Goal: Information Seeking & Learning: Learn about a topic

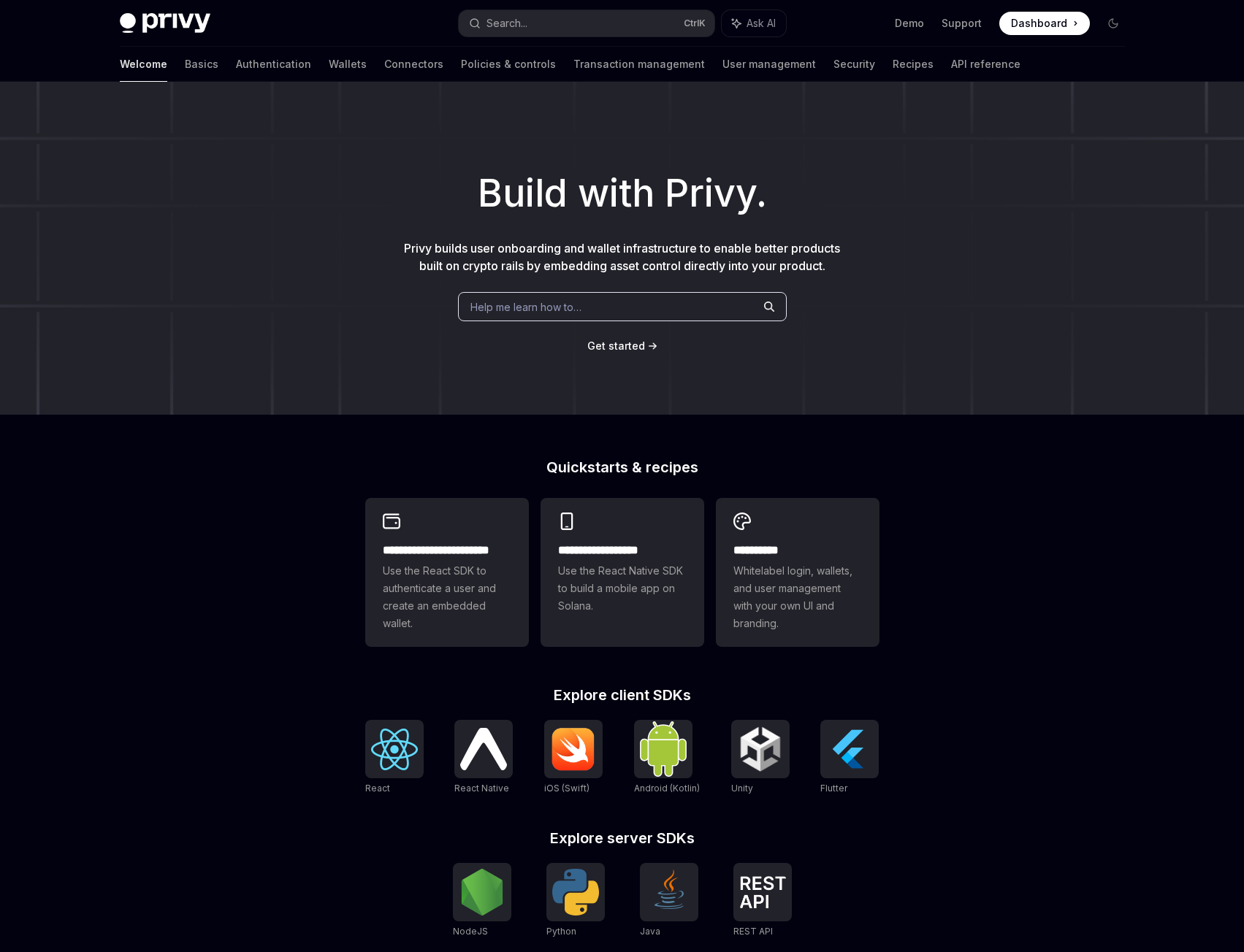
click at [564, 315] on div "Help me learn how to…" at bounding box center [622, 307] width 329 height 29
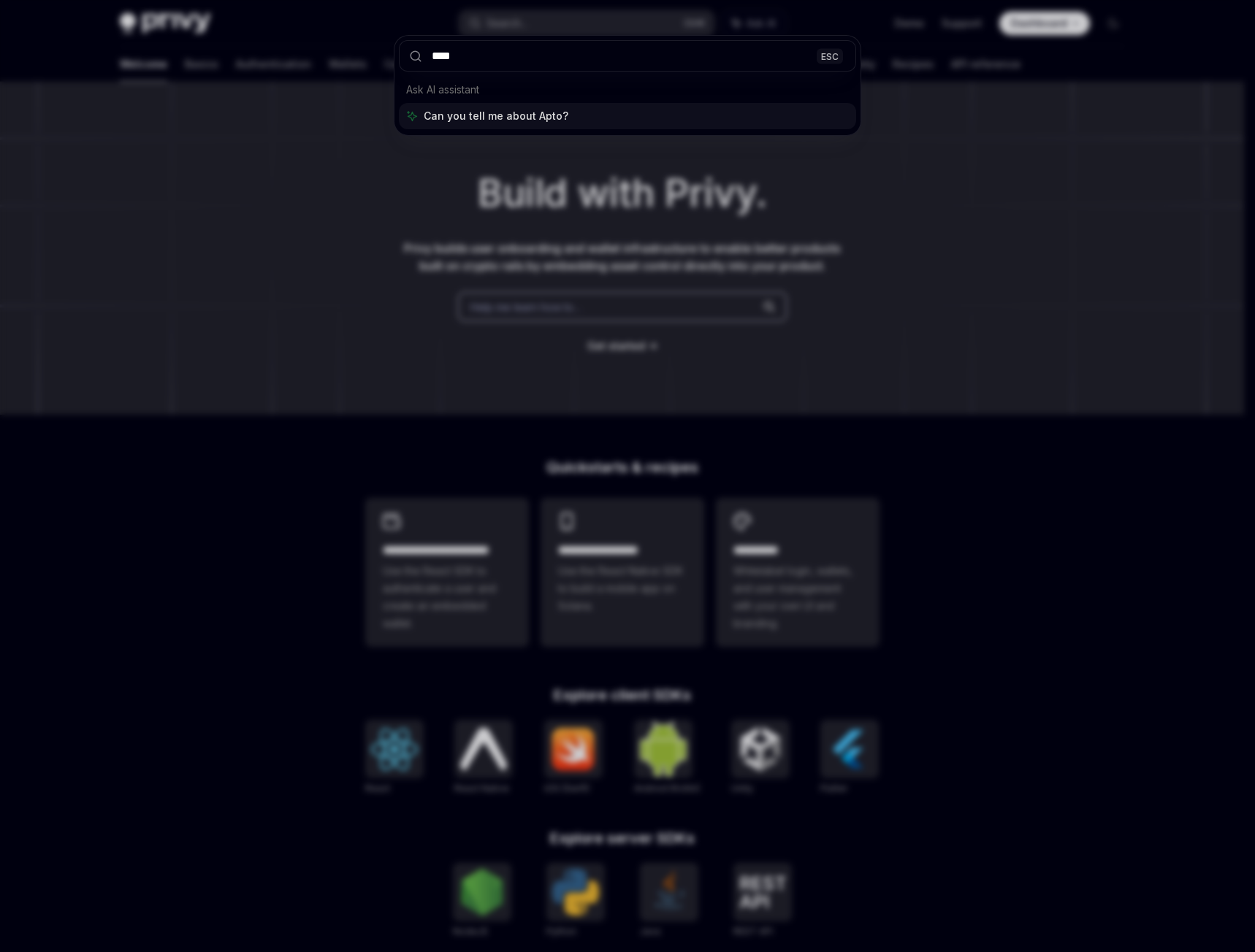
type input "*****"
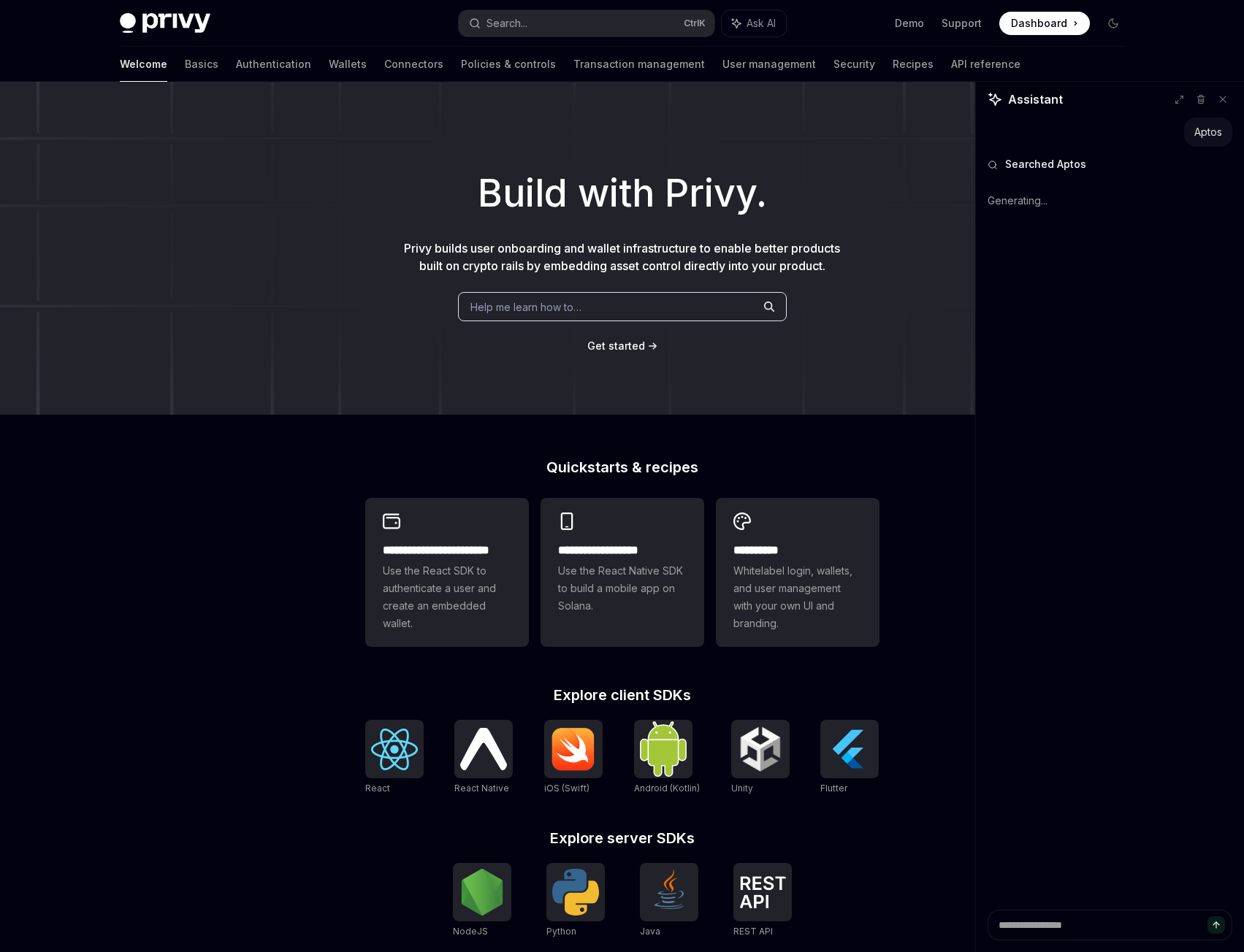
type textarea "*"
click at [886, 188] on h1 "Build with Privy." at bounding box center [622, 193] width 1197 height 57
click at [580, 28] on button "Search... Ctrl K" at bounding box center [586, 23] width 256 height 27
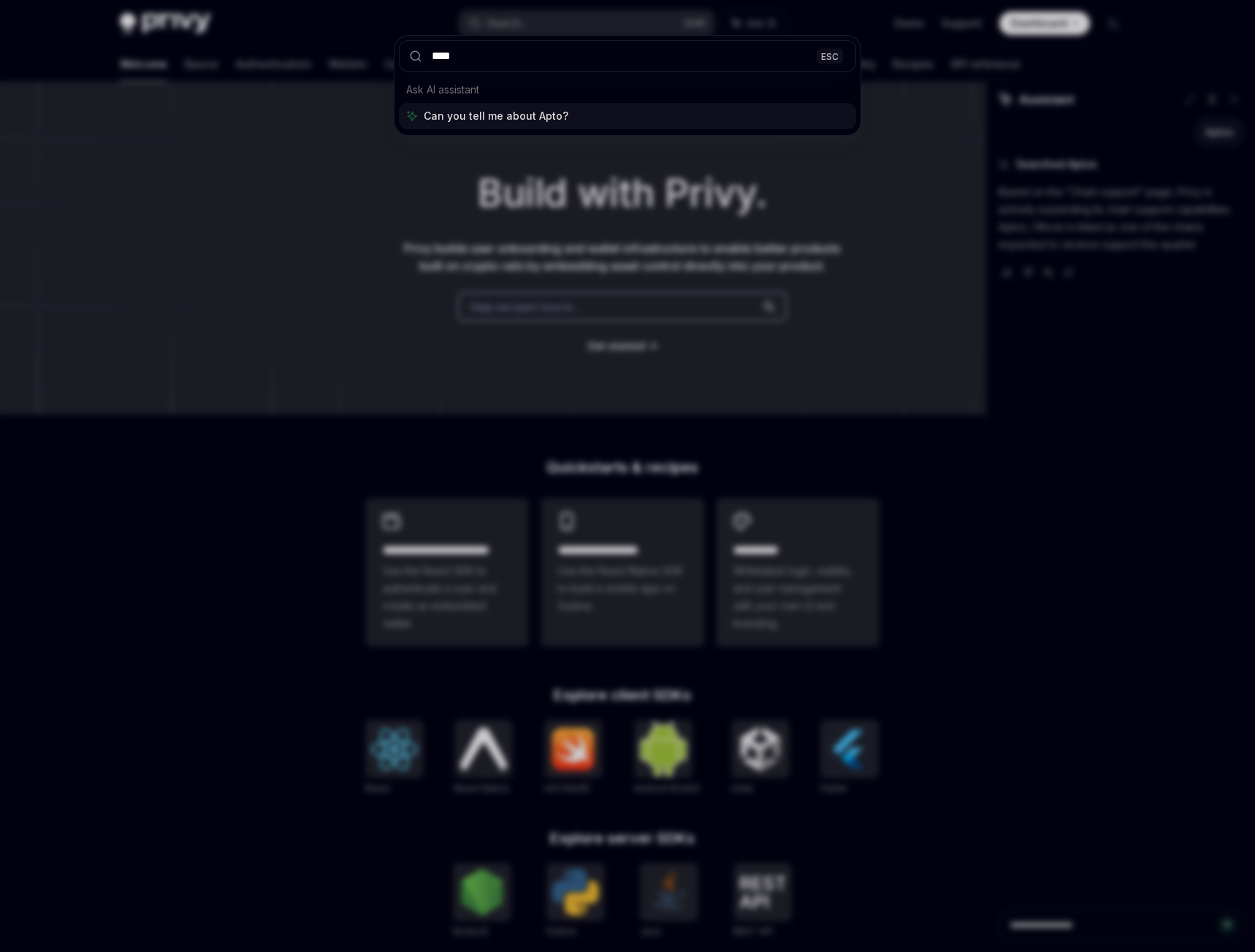
type input "*****"
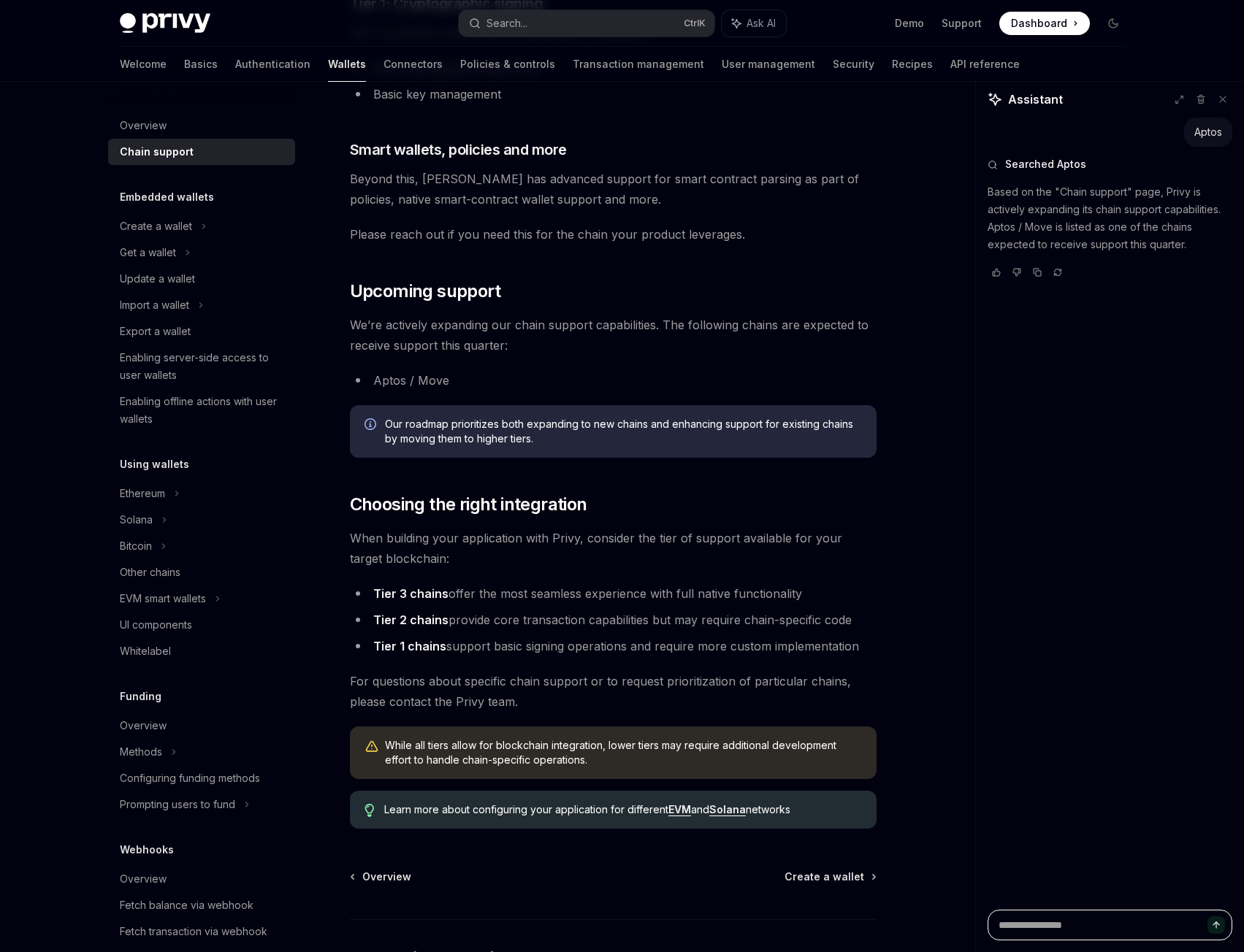
scroll to position [1387, 0]
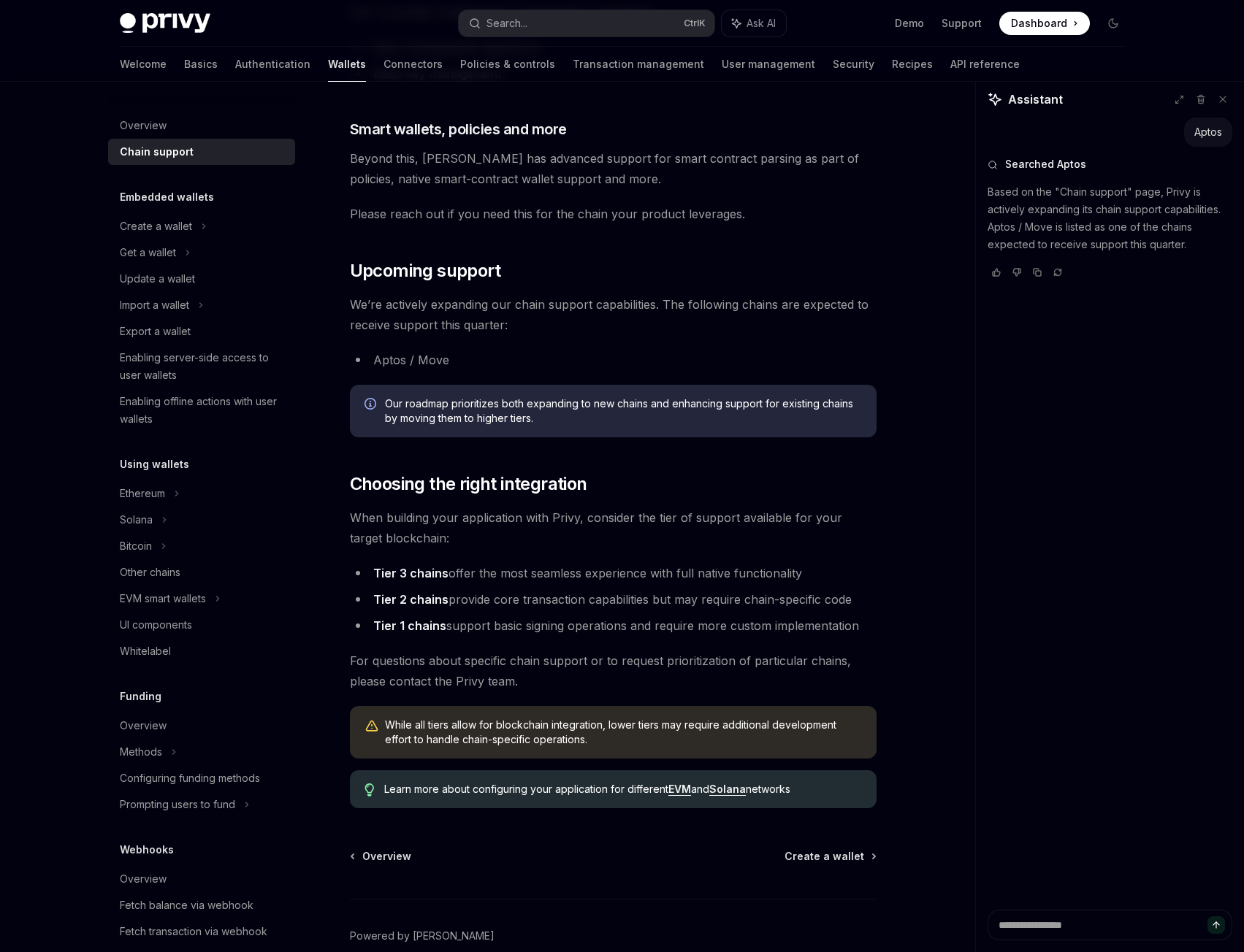
click at [476, 314] on span "We’re actively expanding our chain support capabilities. The following chains a…" at bounding box center [613, 314] width 526 height 41
click at [477, 314] on span "We’re actively expanding our chain support capabilities. The following chains a…" at bounding box center [613, 314] width 526 height 41
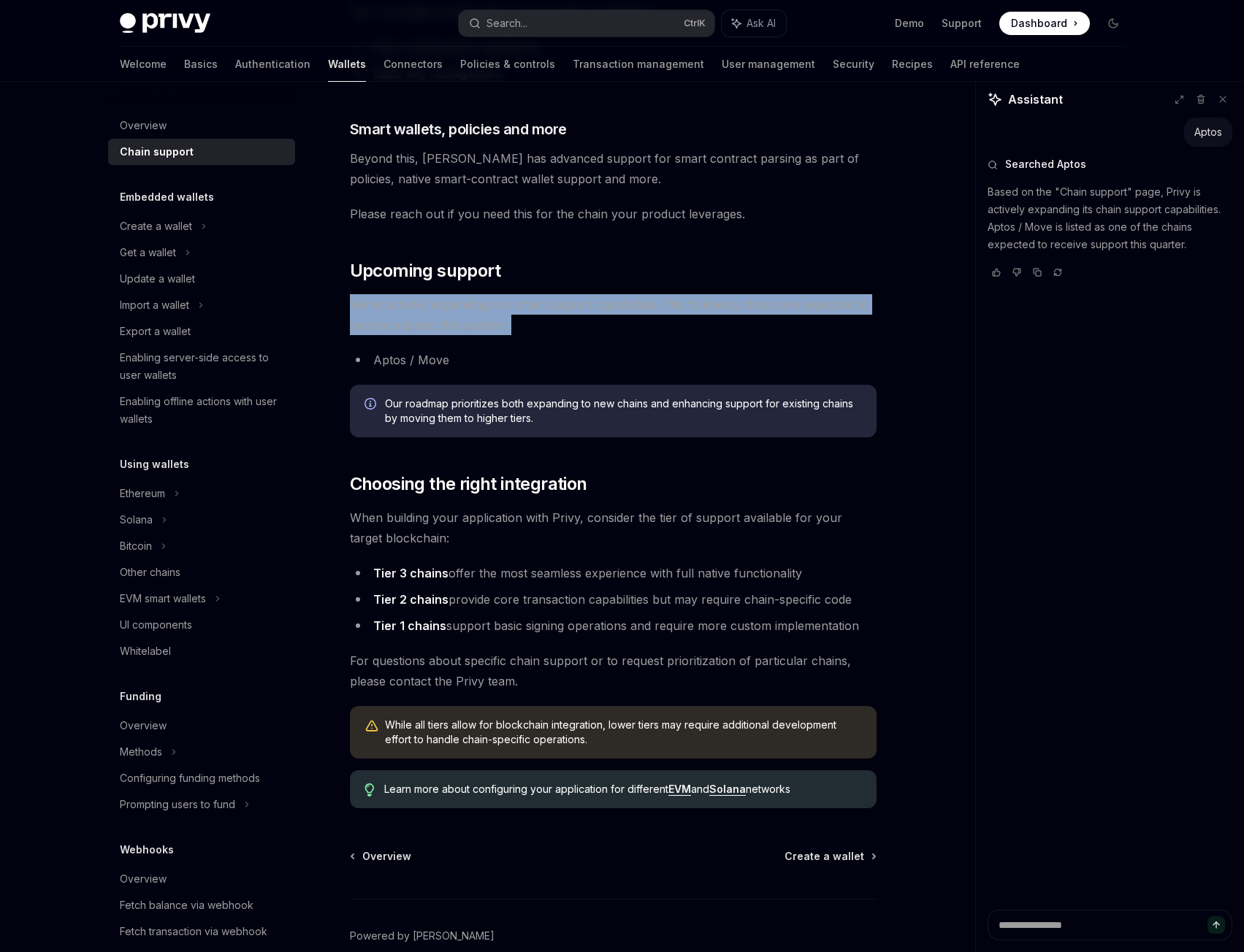
click at [732, 301] on span "We’re actively expanding our chain support capabilities. The following chains a…" at bounding box center [613, 314] width 526 height 41
click at [655, 309] on span "We’re actively expanding our chain support capabilities. The following chains a…" at bounding box center [613, 314] width 526 height 41
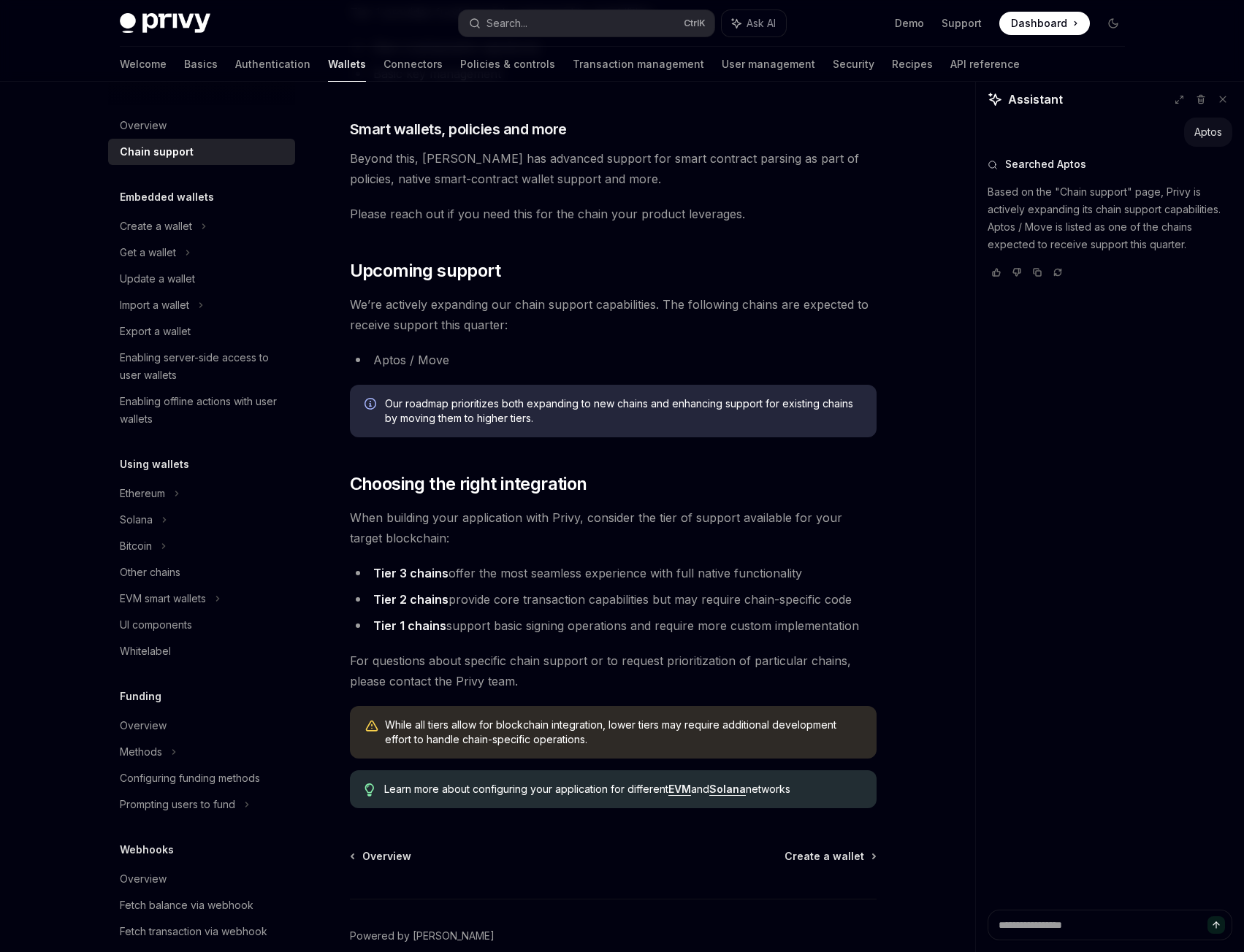
drag, startPoint x: 460, startPoint y: 350, endPoint x: 476, endPoint y: 329, distance: 26.4
click at [459, 350] on li "Aptos / Move" at bounding box center [613, 360] width 526 height 20
click at [498, 306] on span "We’re actively expanding our chain support capabilities. The following chains a…" at bounding box center [613, 314] width 526 height 41
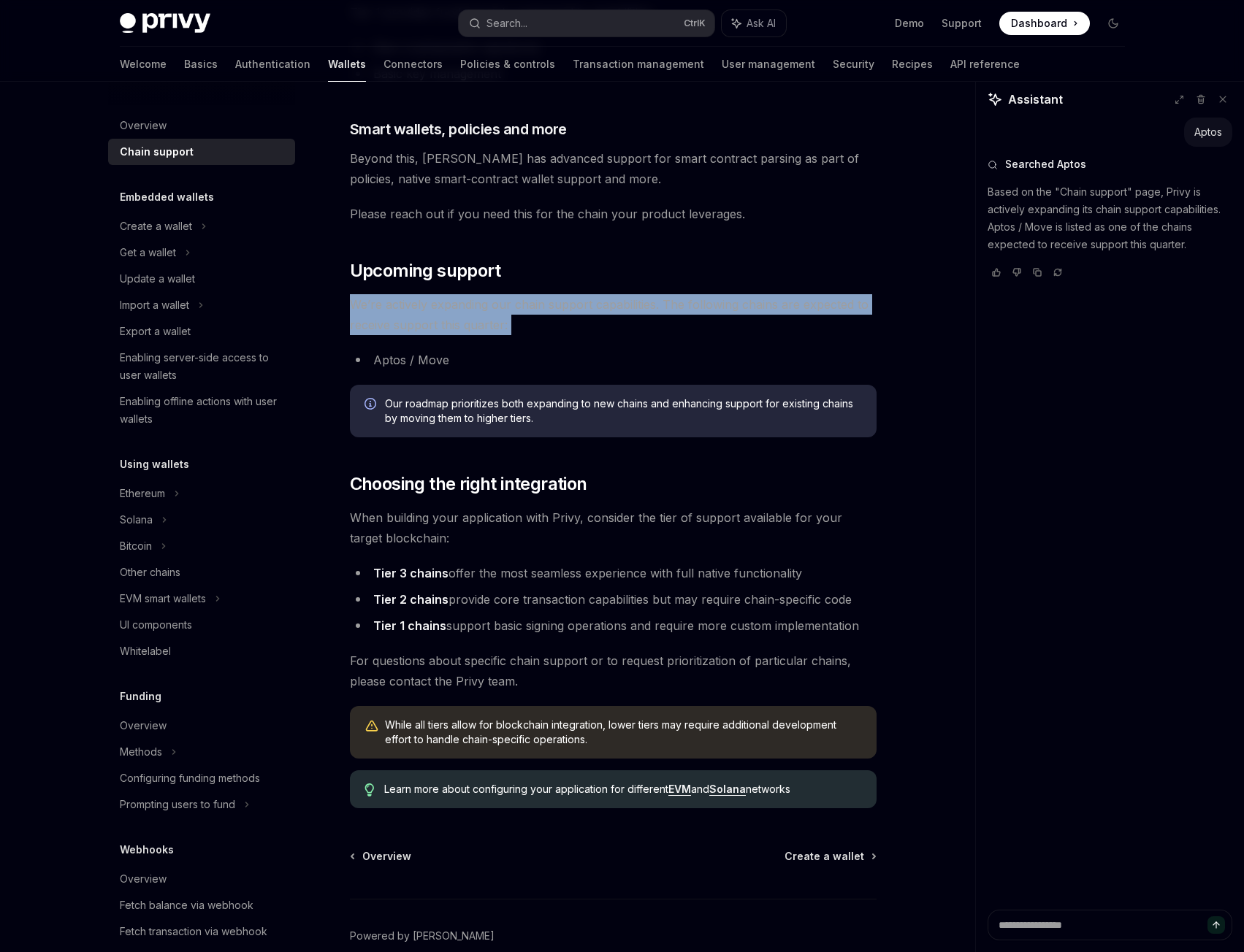
click at [498, 306] on span "We’re actively expanding our chain support capabilities. The following chains a…" at bounding box center [613, 314] width 526 height 41
drag, startPoint x: 530, startPoint y: 314, endPoint x: 465, endPoint y: 332, distance: 67.4
click at [528, 315] on span "We’re actively expanding our chain support capabilities. The following chains a…" at bounding box center [613, 314] width 526 height 41
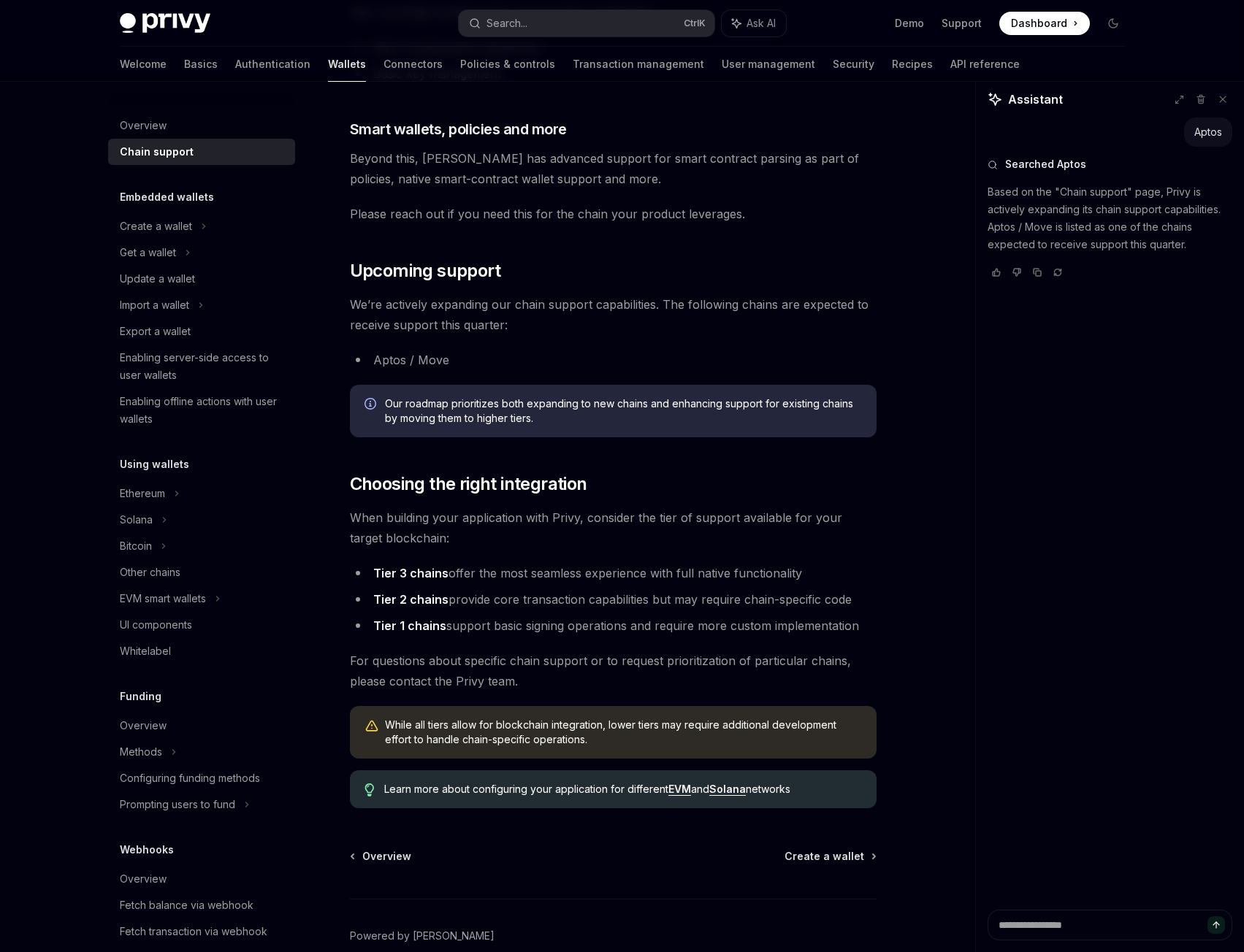
click at [459, 364] on li "Aptos / Move" at bounding box center [613, 360] width 526 height 20
drag, startPoint x: 485, startPoint y: 352, endPoint x: 424, endPoint y: 329, distance: 65.2
click at [554, 323] on span "We’re actively expanding our chain support capabilities. The following chains a…" at bounding box center [613, 314] width 526 height 41
click at [438, 424] on span "Our roadmap prioritizes both expanding to new chains and enhancing support for …" at bounding box center [623, 411] width 477 height 29
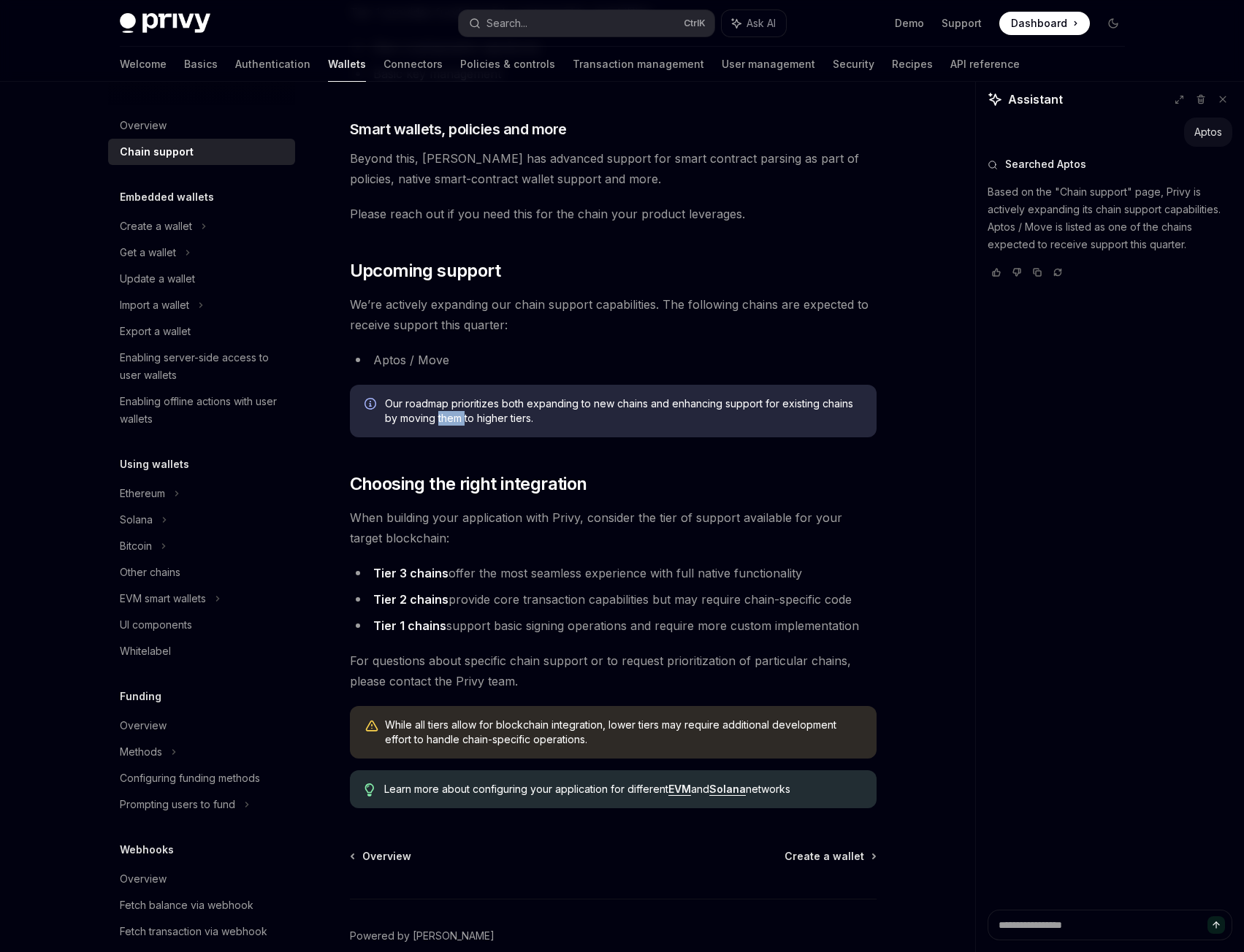
click at [438, 424] on span "Our roadmap prioritizes both expanding to new chains and enhancing support for …" at bounding box center [623, 411] width 477 height 29
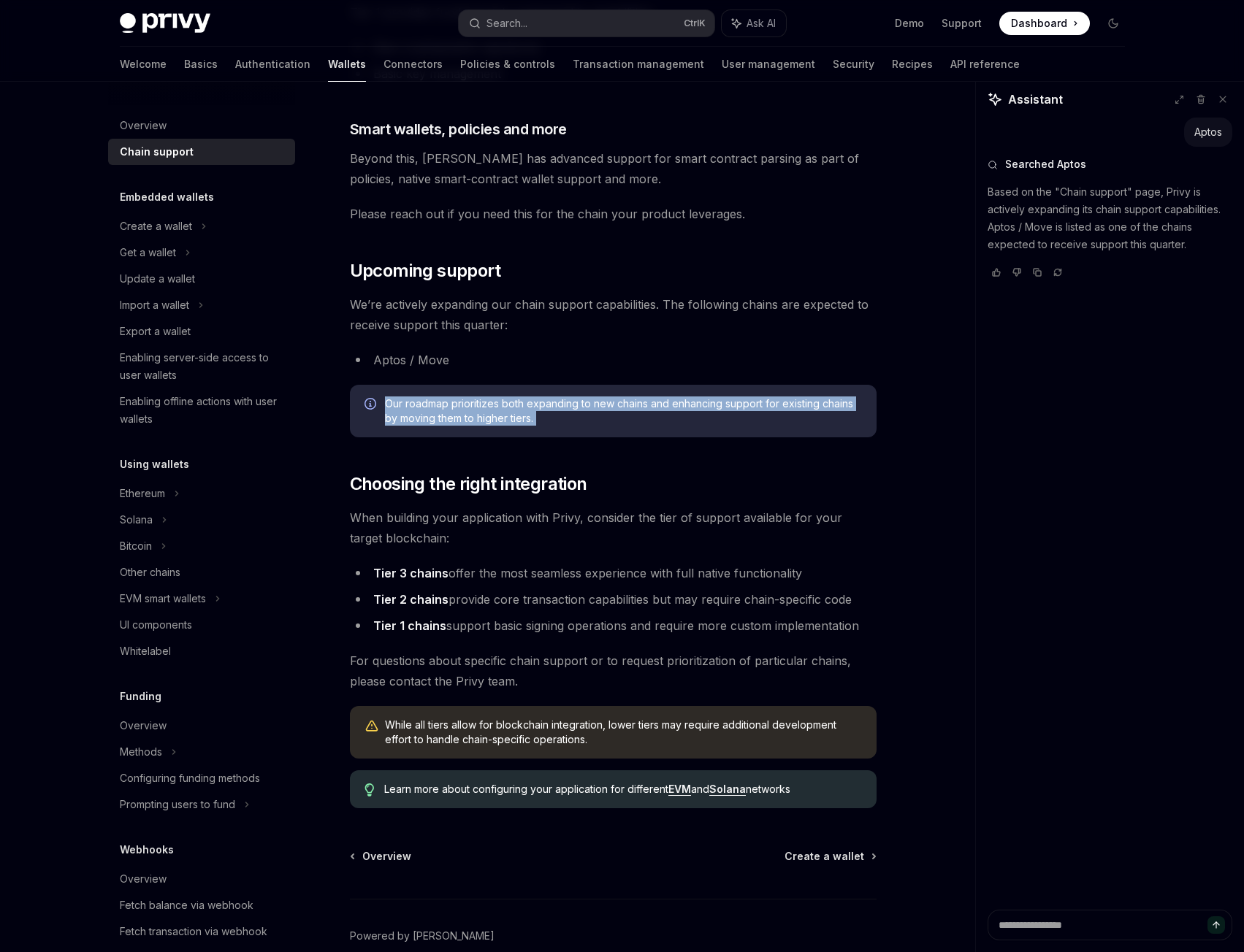
click at [438, 424] on span "Our roadmap prioritizes both expanding to new chains and enhancing support for …" at bounding box center [623, 411] width 477 height 29
click at [506, 397] on span "Our roadmap prioritizes both expanding to new chains and enhancing support for …" at bounding box center [623, 411] width 477 height 29
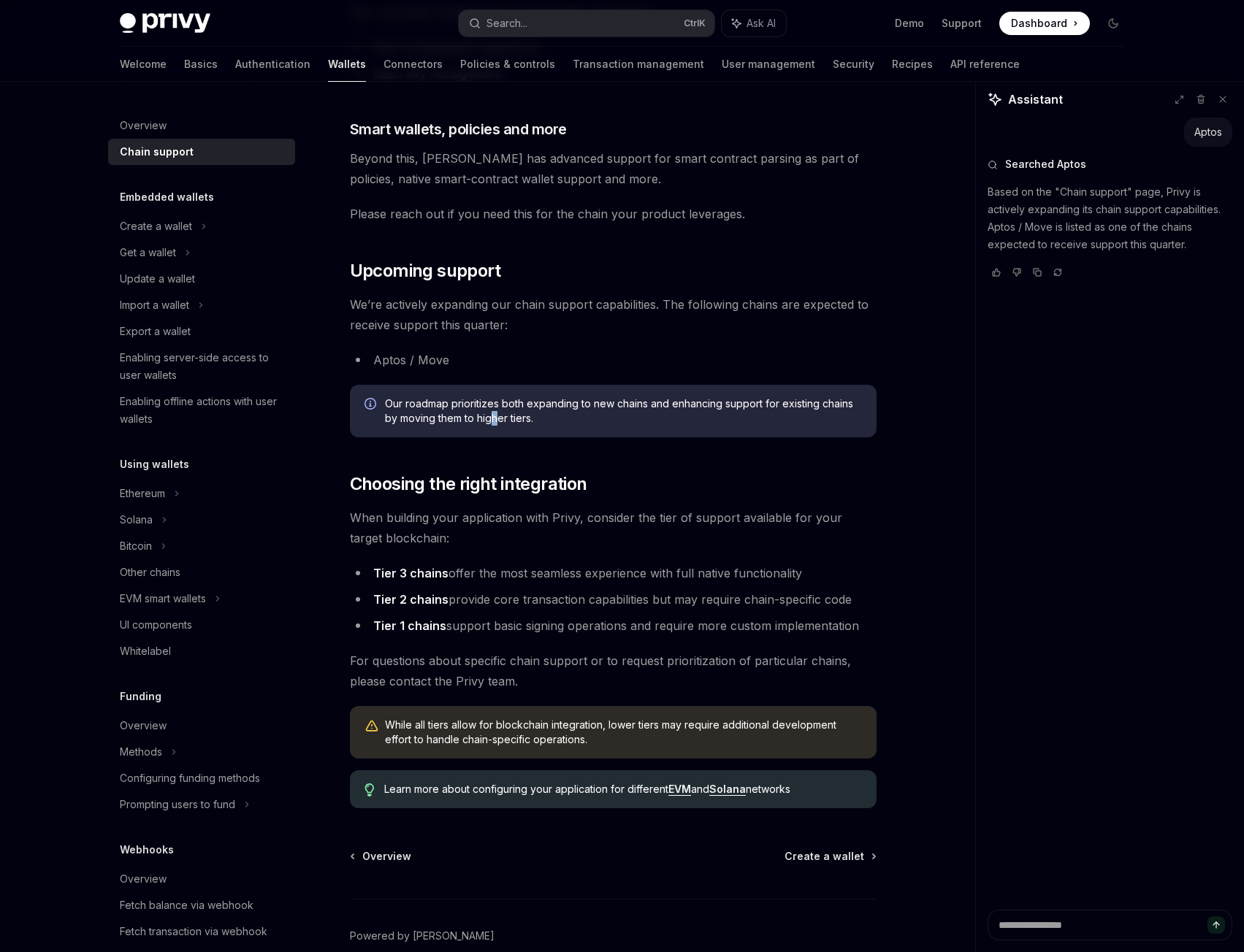
click at [495, 415] on span "Our roadmap prioritizes both expanding to new chains and enhancing support for …" at bounding box center [623, 411] width 477 height 29
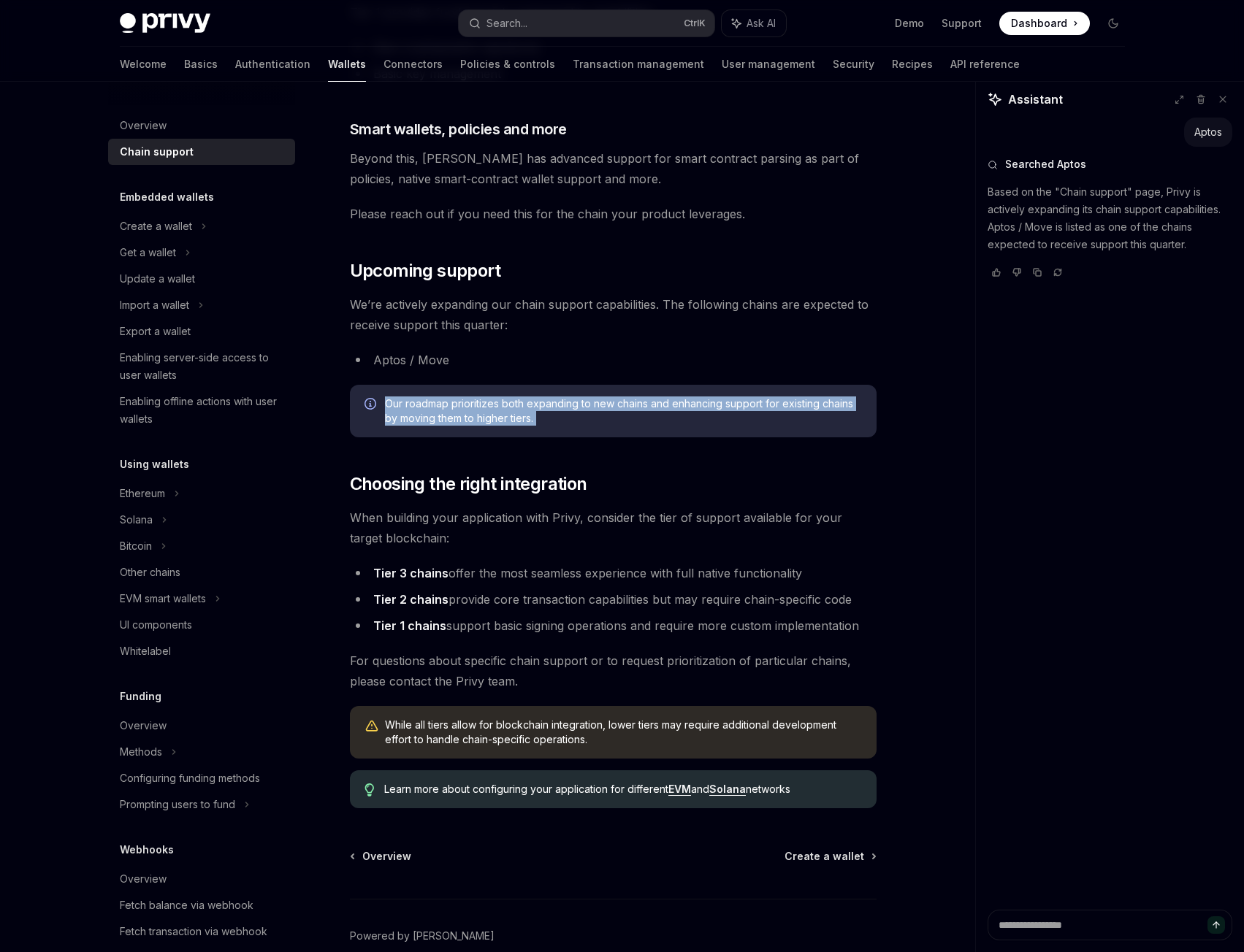
click at [495, 415] on span "Our roadmap prioritizes both expanding to new chains and enhancing support for …" at bounding box center [623, 411] width 477 height 29
click at [584, 399] on span "Our roadmap prioritizes both expanding to new chains and enhancing support for …" at bounding box center [623, 411] width 477 height 29
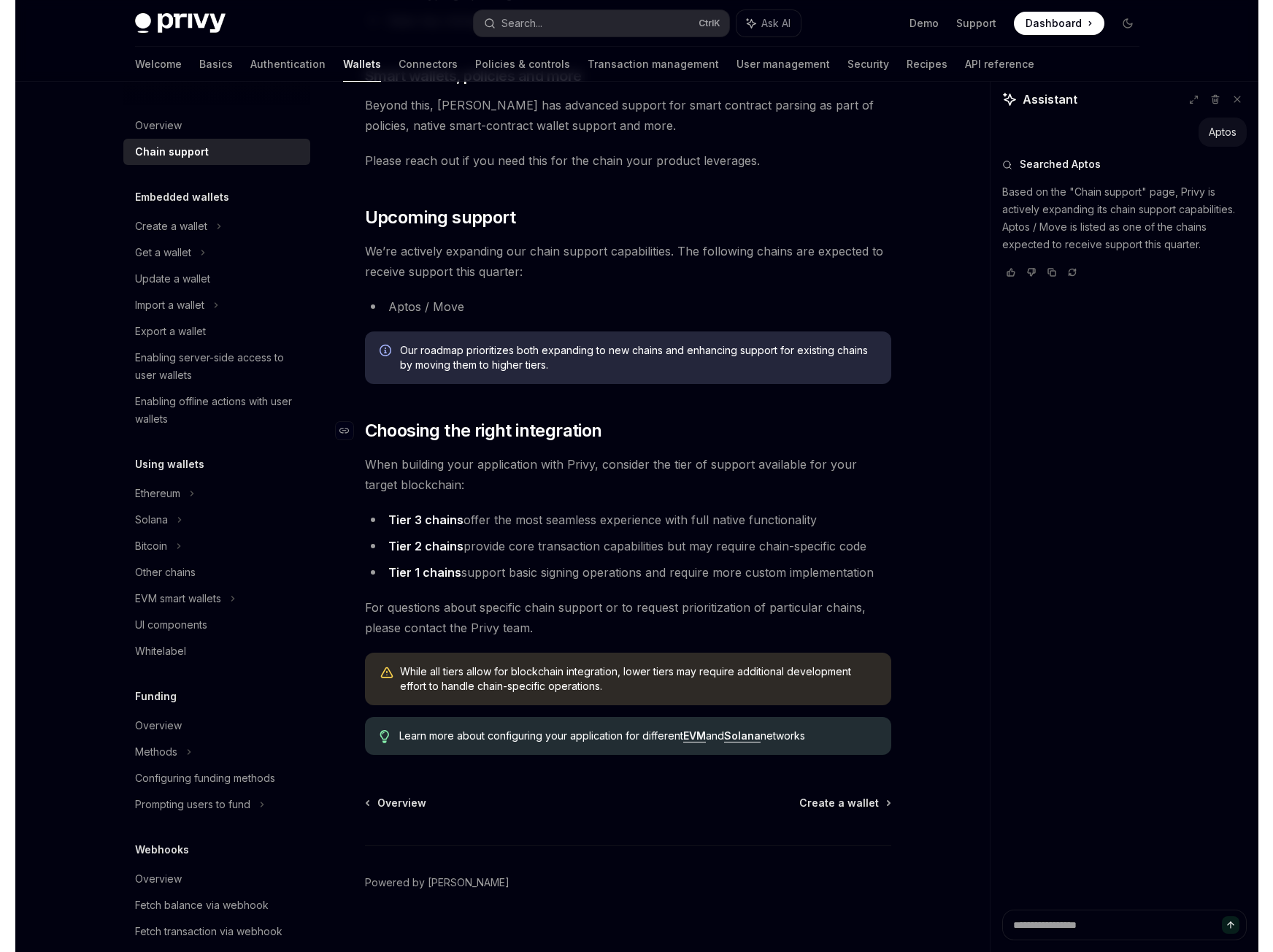
scroll to position [1461, 0]
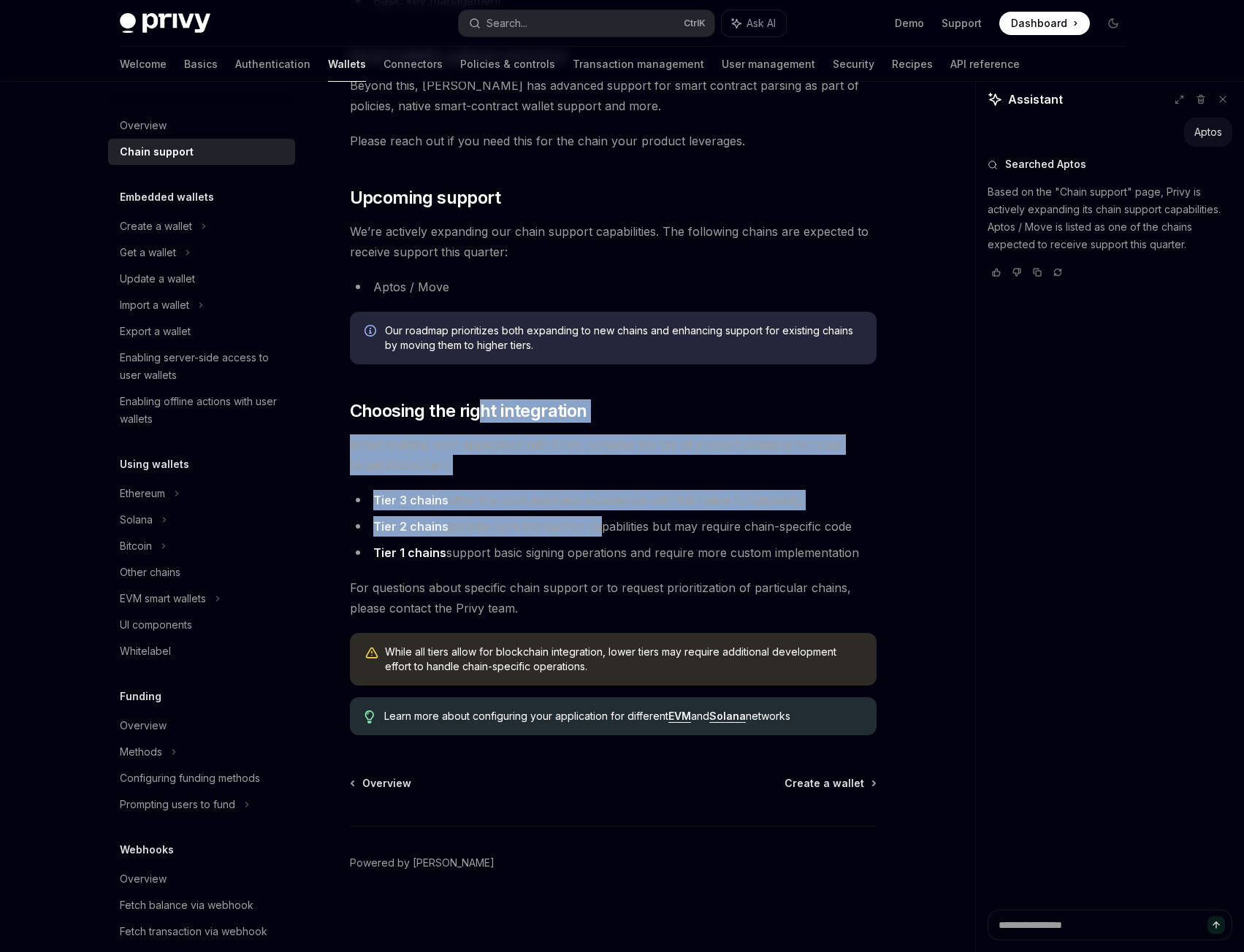
drag, startPoint x: 511, startPoint y: 439, endPoint x: 639, endPoint y: 561, distance: 176.8
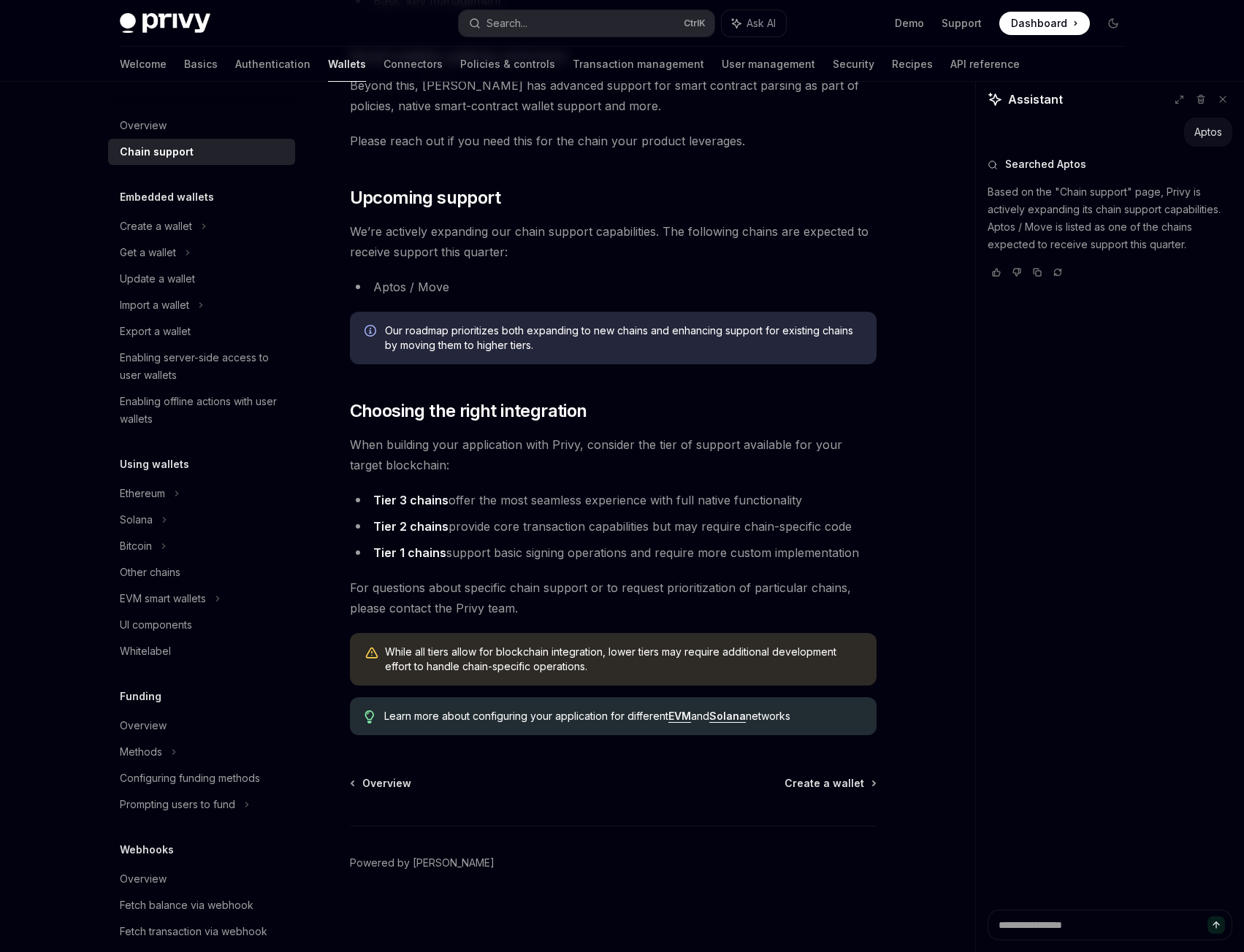
drag, startPoint x: 639, startPoint y: 561, endPoint x: 641, endPoint y: 553, distance: 8.2
click at [640, 561] on li "Tier 1 chains support basic signing operations and require more custom implemen…" at bounding box center [613, 553] width 526 height 20
type textarea "*"
